Goal: Information Seeking & Learning: Find specific fact

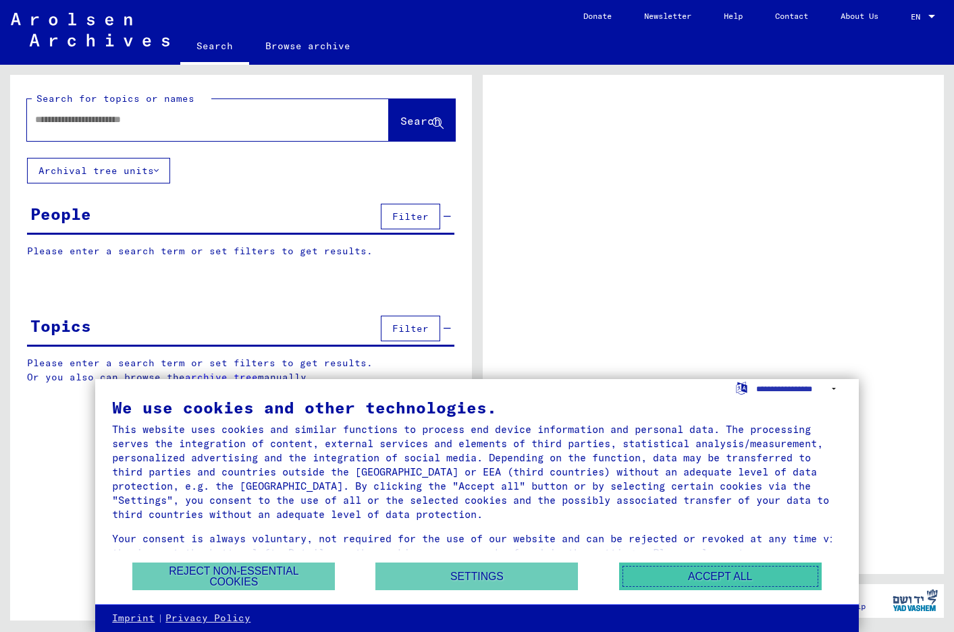
drag, startPoint x: 699, startPoint y: 573, endPoint x: 710, endPoint y: 570, distance: 12.0
click at [699, 573] on button "Accept all" at bounding box center [720, 577] width 202 height 28
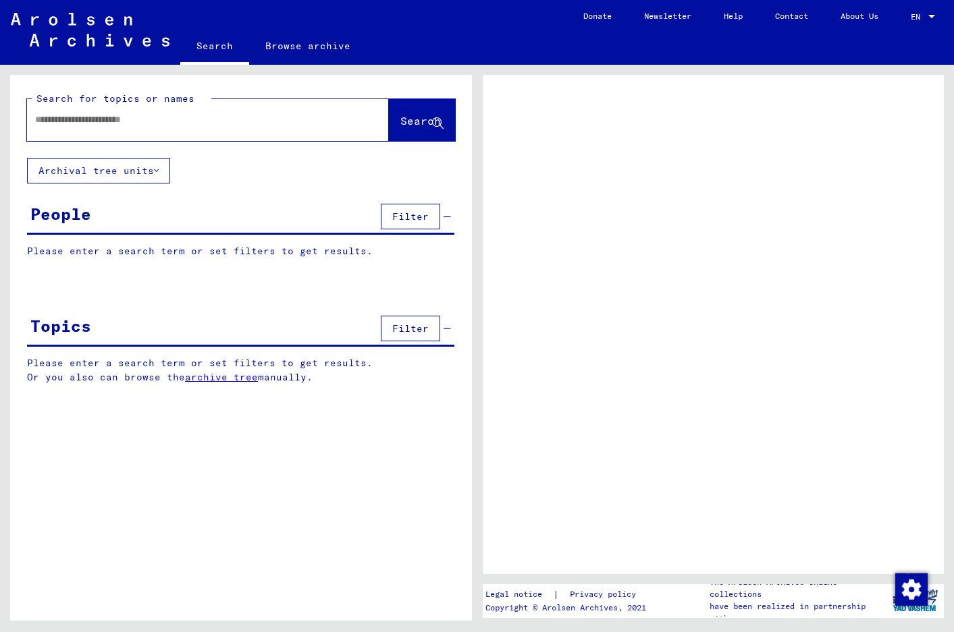
click at [107, 118] on input "text" at bounding box center [195, 120] width 321 height 14
type input "**********"
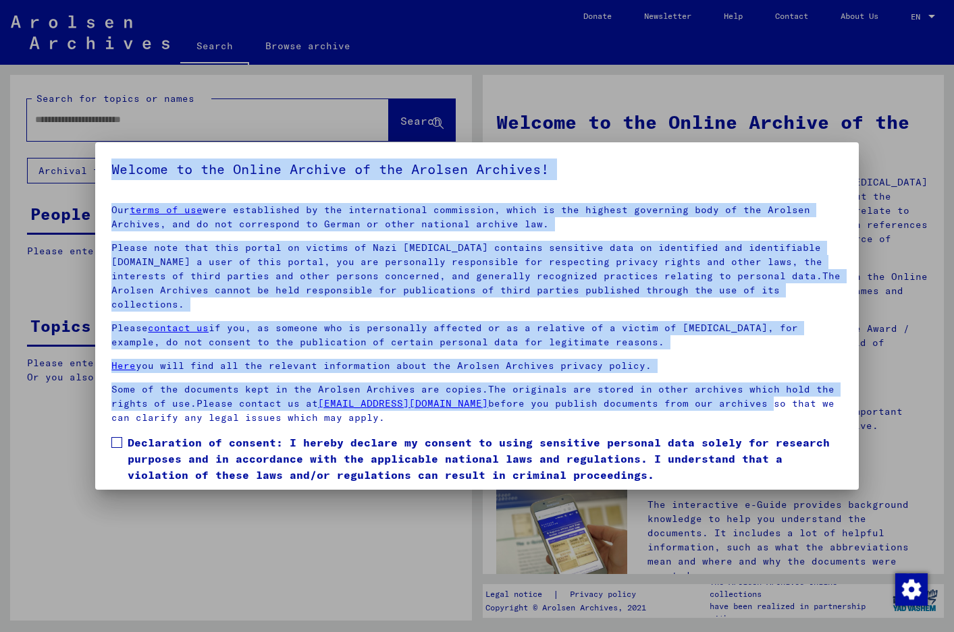
scroll to position [41, 0]
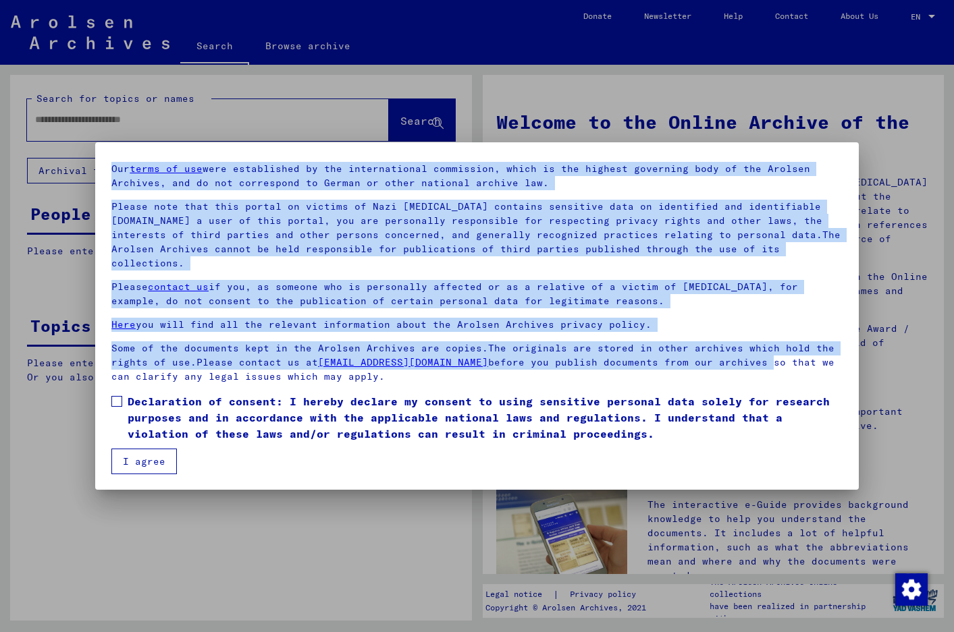
drag, startPoint x: 846, startPoint y: 398, endPoint x: 842, endPoint y: 493, distance: 95.3
click at [848, 496] on div "Welcome to the Online Archive of the Arolsen Archives! Our terms of use were es…" at bounding box center [477, 316] width 954 height 632
click at [120, 401] on span at bounding box center [116, 401] width 11 height 11
click at [142, 458] on button "I agree" at bounding box center [143, 462] width 65 height 26
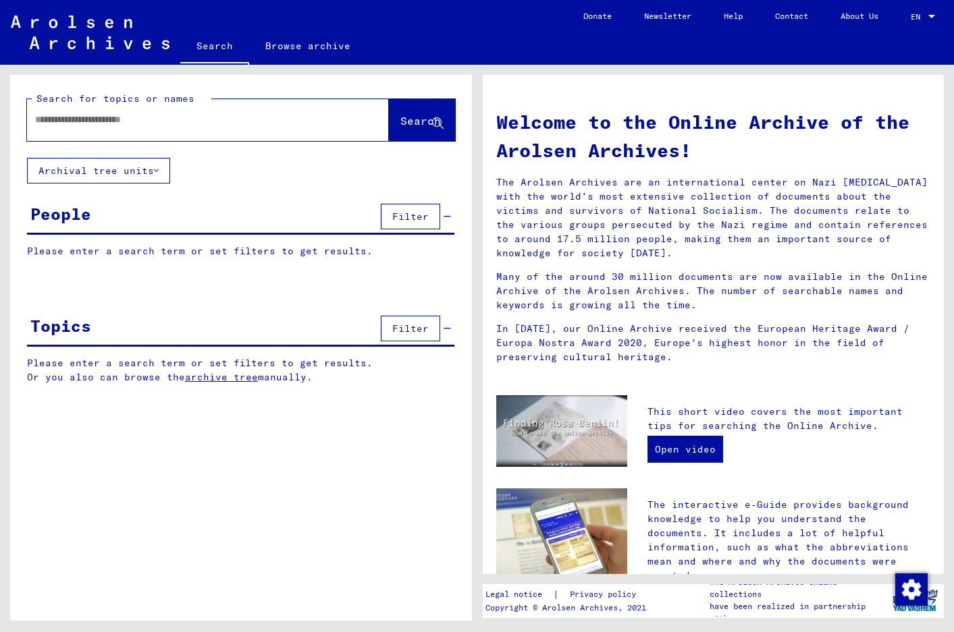
click at [103, 116] on input "text" at bounding box center [191, 120] width 313 height 14
type input "**********"
click at [400, 122] on span "Search" at bounding box center [420, 120] width 40 height 13
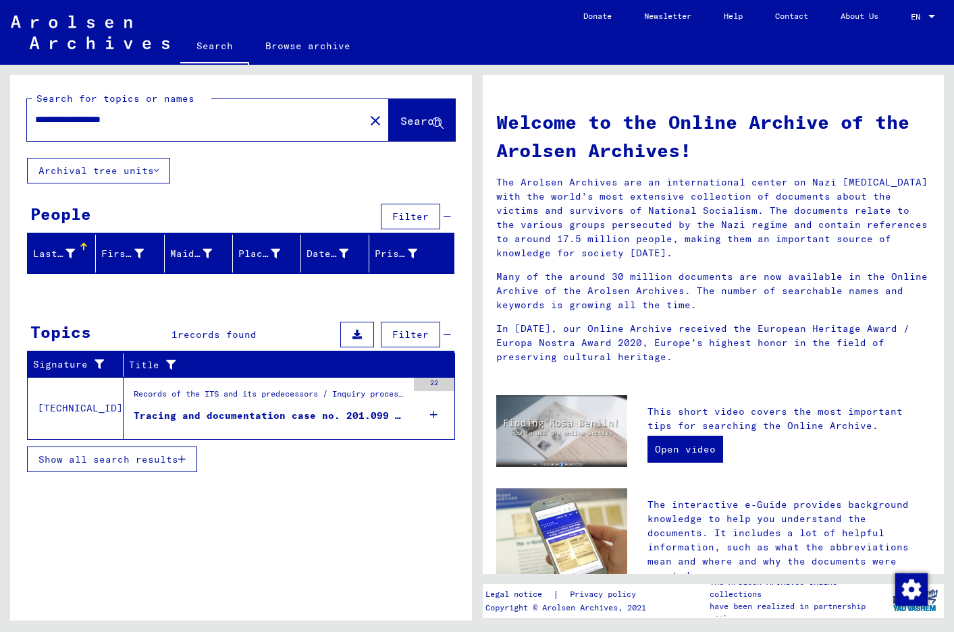
drag, startPoint x: 144, startPoint y: 456, endPoint x: 170, endPoint y: 458, distance: 26.4
click at [143, 456] on span "Show all search results" at bounding box center [108, 460] width 140 height 12
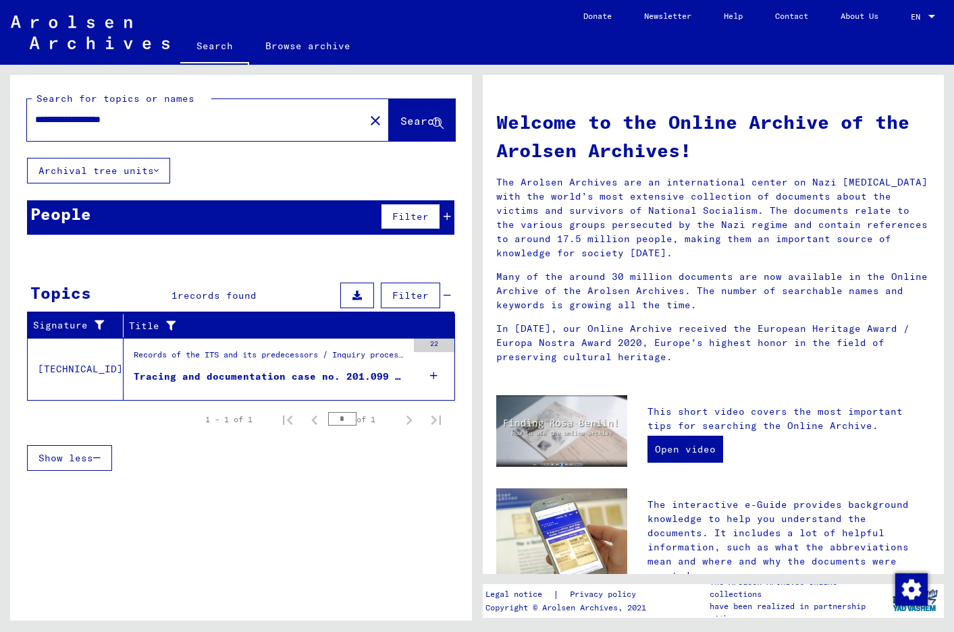
click at [269, 377] on div "Tracing and documentation case no. 201.099 for [PERSON_NAME] born [DEMOGRAPHIC_…" at bounding box center [270, 377] width 273 height 14
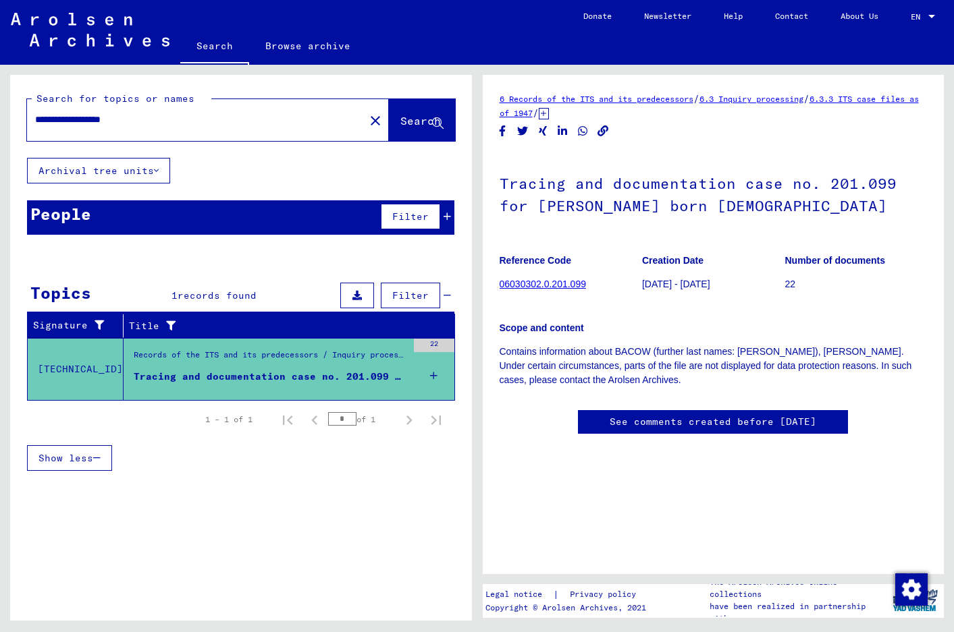
click at [539, 285] on link "06030302.0.201.099" at bounding box center [542, 284] width 86 height 11
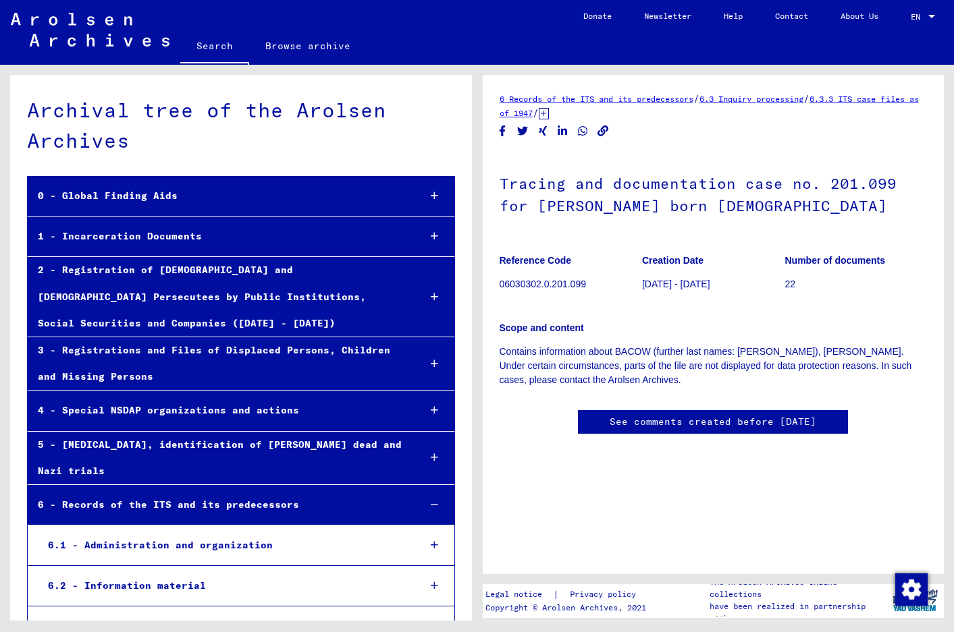
scroll to position [28646, 0]
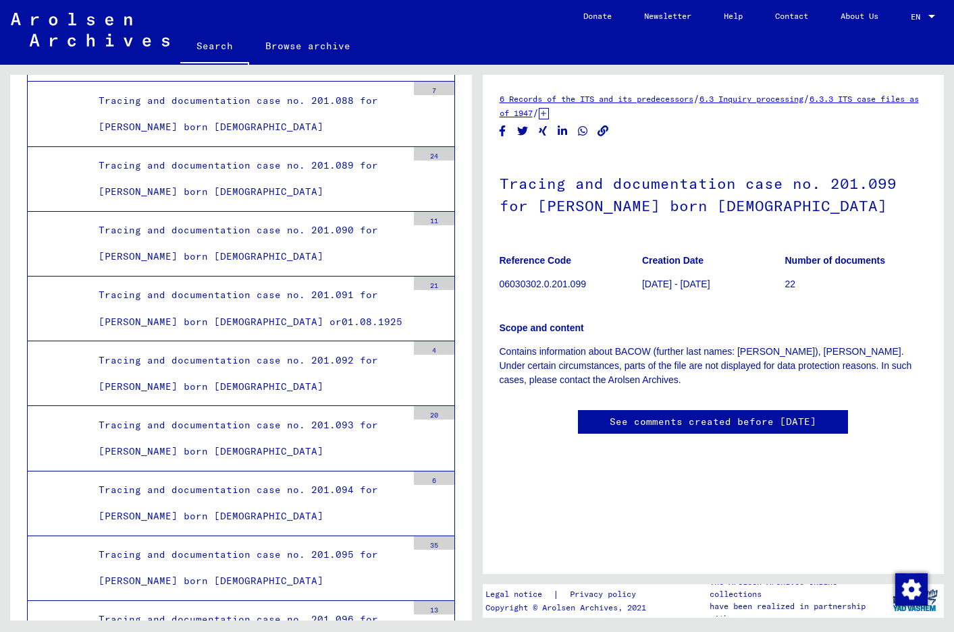
click at [765, 313] on div "Scope and content Contains information about [PERSON_NAME] (further last names:…" at bounding box center [713, 346] width 428 height 82
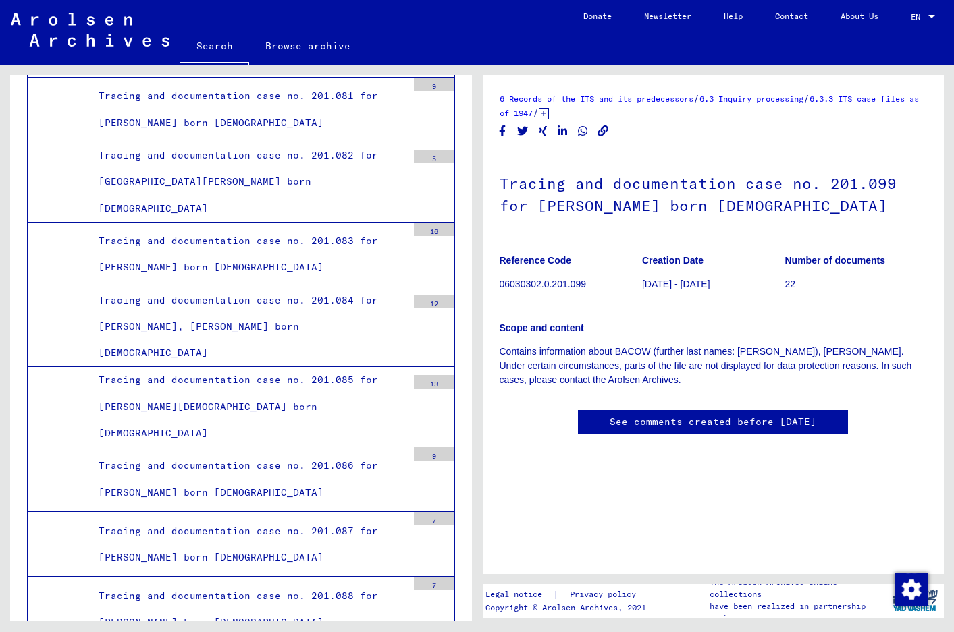
scroll to position [28149, 0]
